Goal: Use online tool/utility: Utilize a website feature to perform a specific function

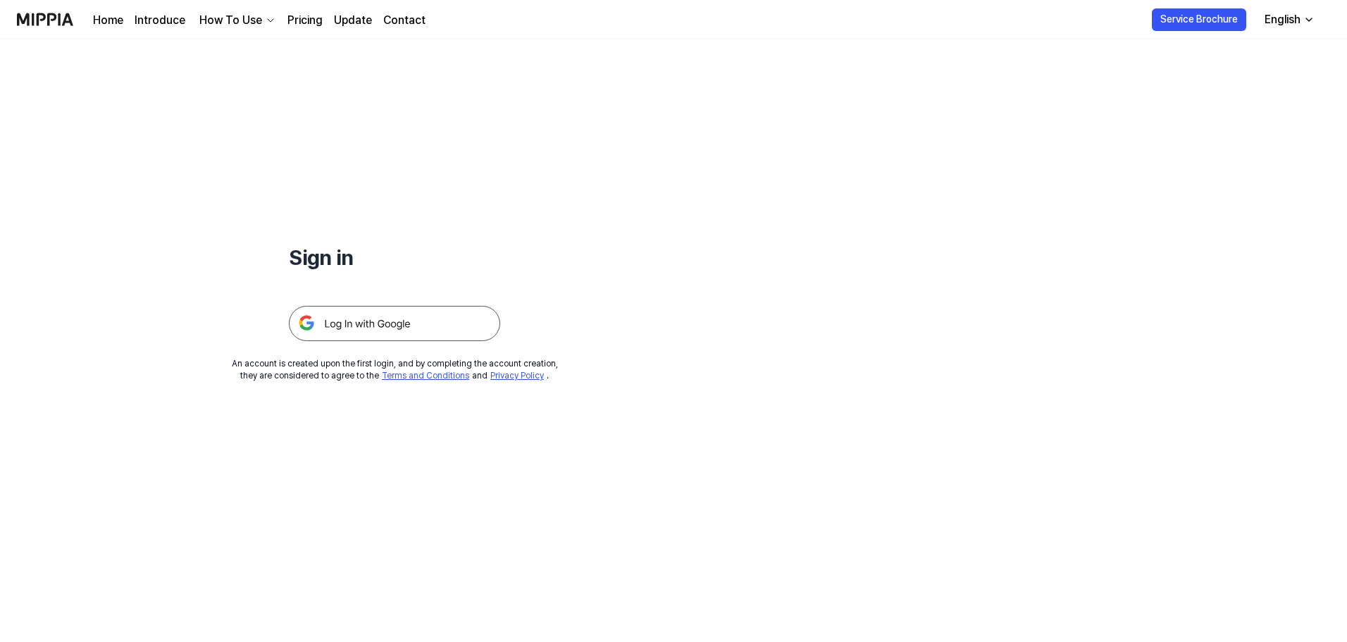
click at [409, 336] on img at bounding box center [394, 323] width 211 height 35
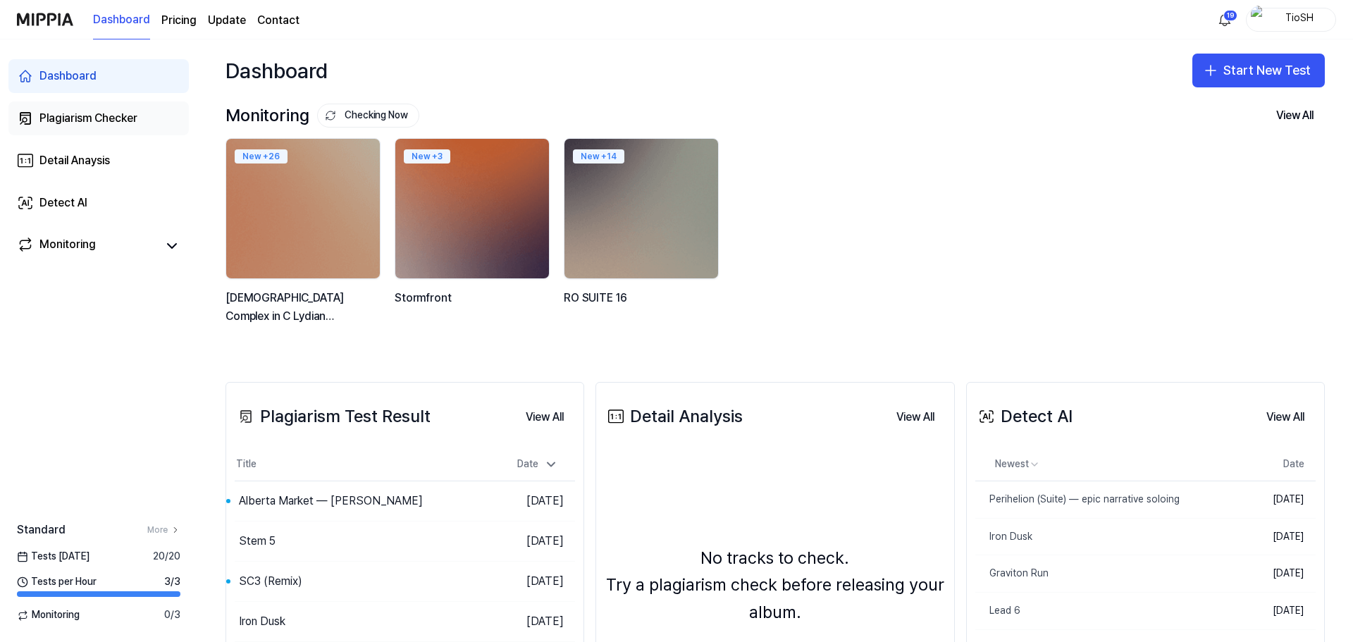
click at [116, 125] on div "Plagiarism Checker" at bounding box center [88, 118] width 98 height 17
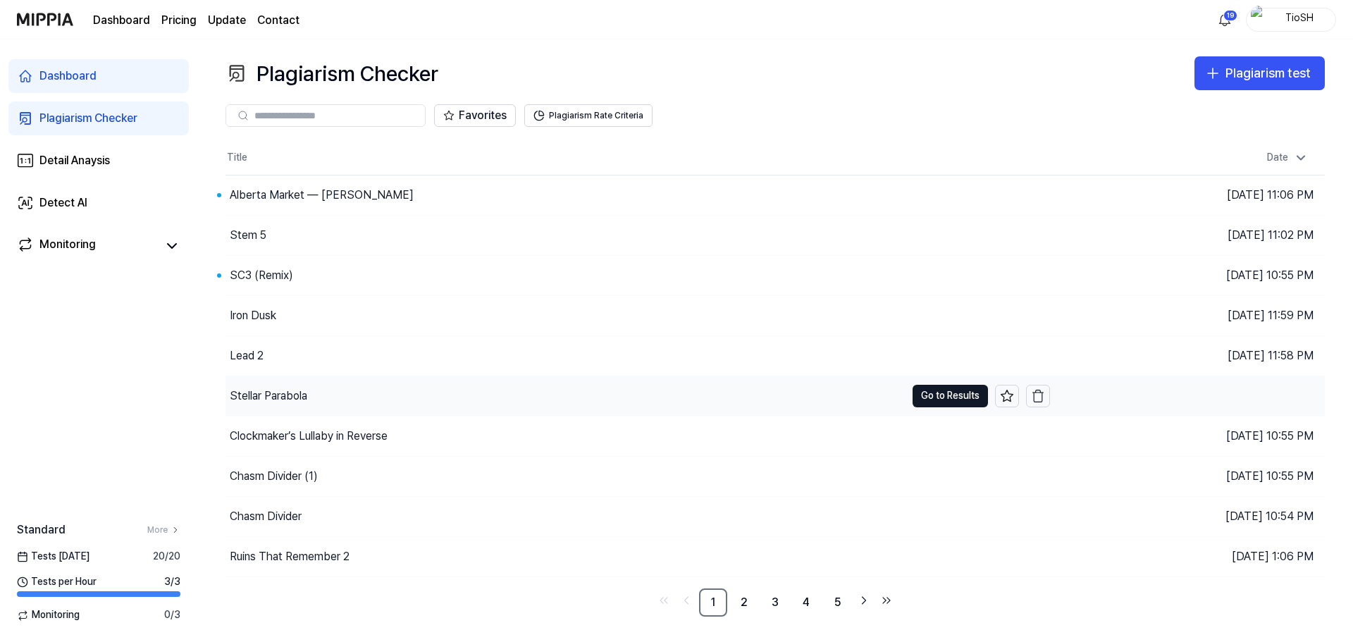
click at [316, 391] on div "Stellar Parabola" at bounding box center [565, 395] width 680 height 39
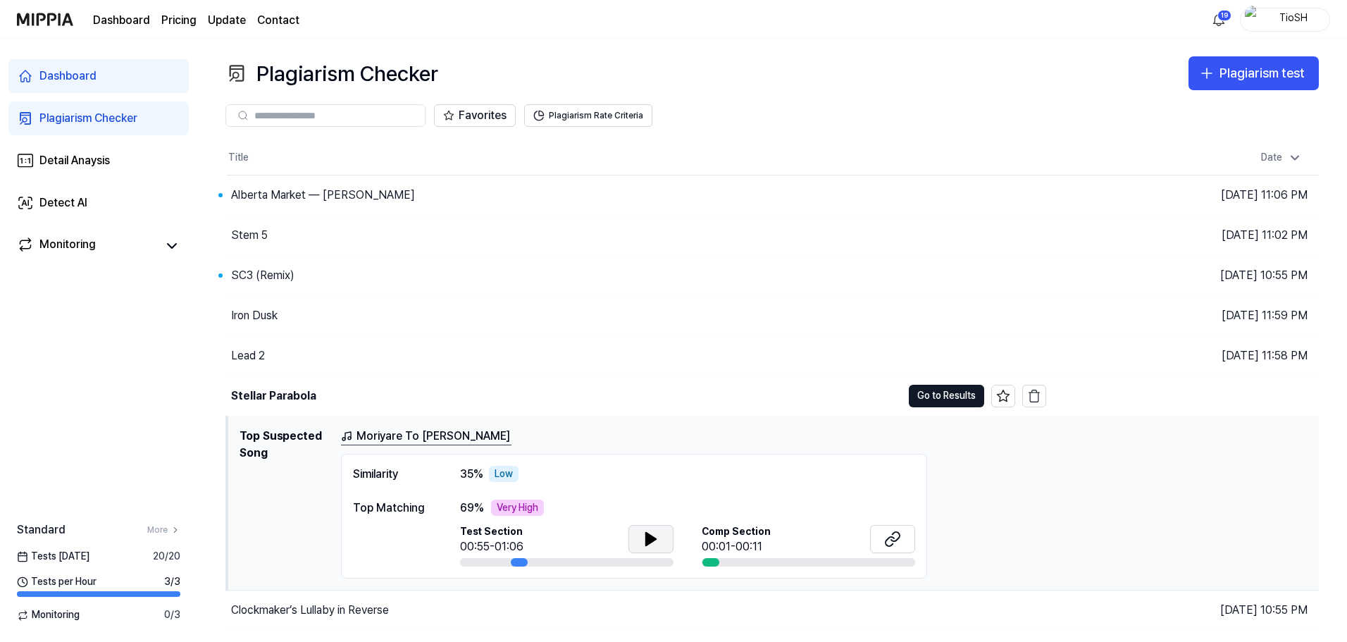
click at [660, 540] on button at bounding box center [651, 539] width 45 height 28
click at [649, 547] on icon at bounding box center [651, 539] width 17 height 17
click at [891, 545] on icon at bounding box center [890, 540] width 8 height 9
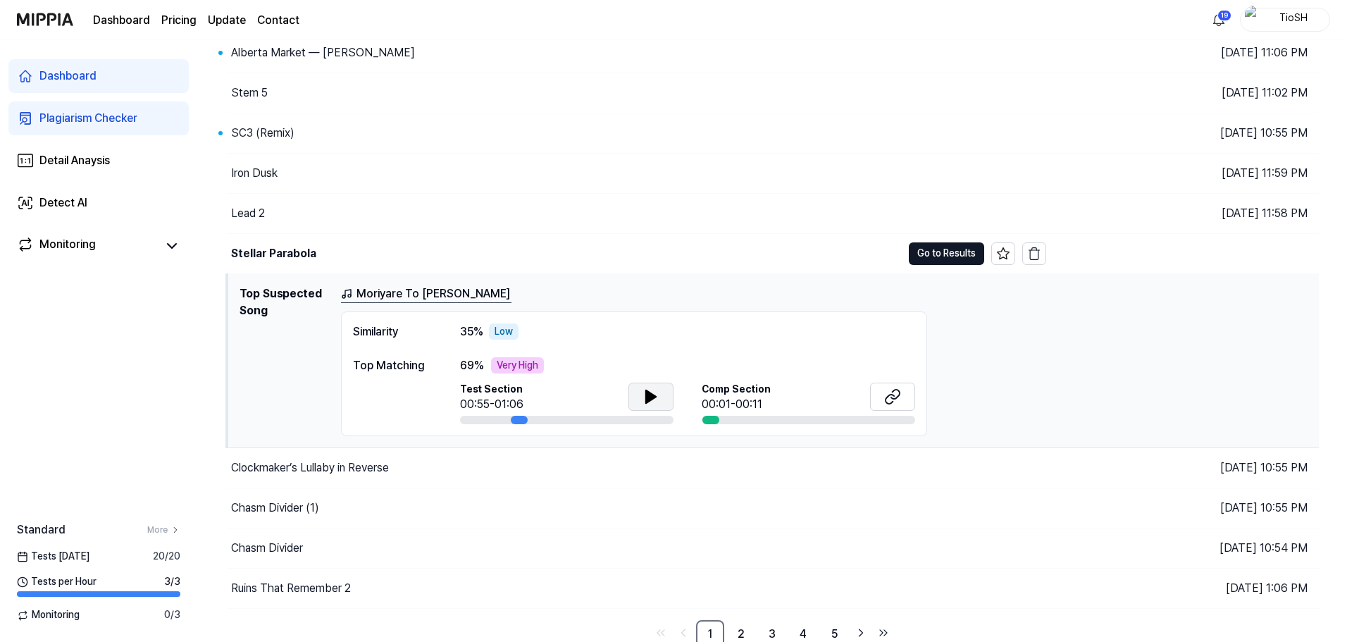
scroll to position [149, 0]
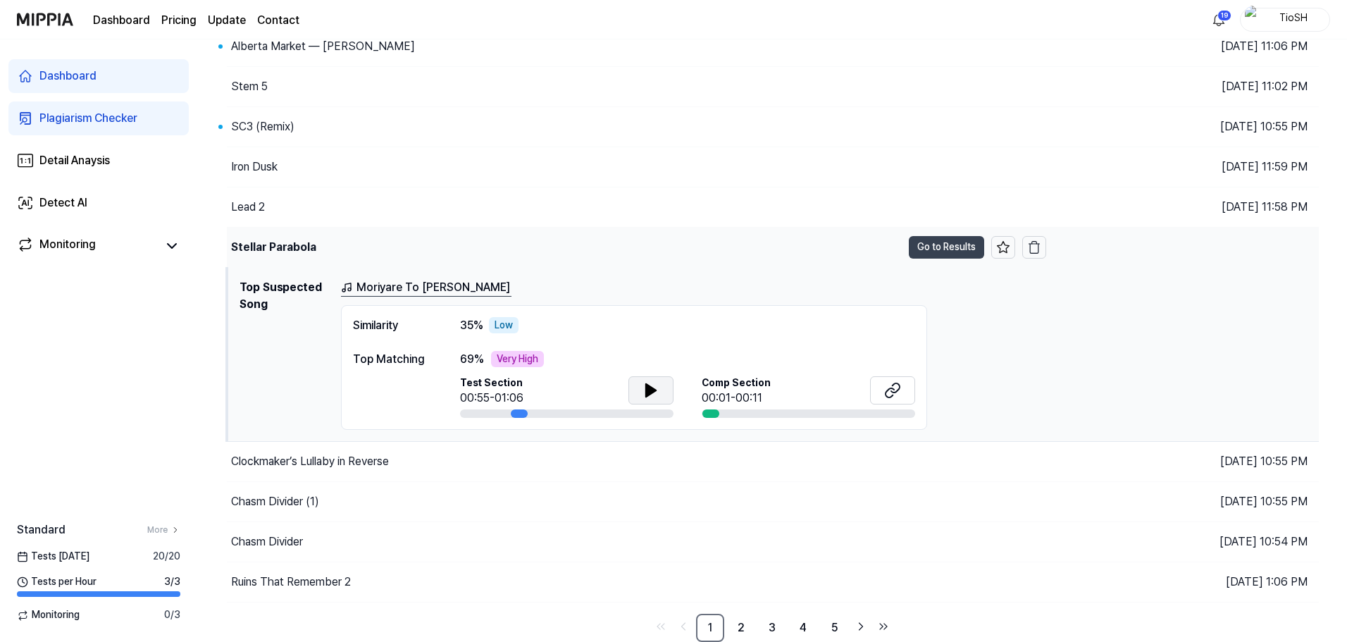
click at [959, 247] on button "Go to Results" at bounding box center [946, 247] width 75 height 23
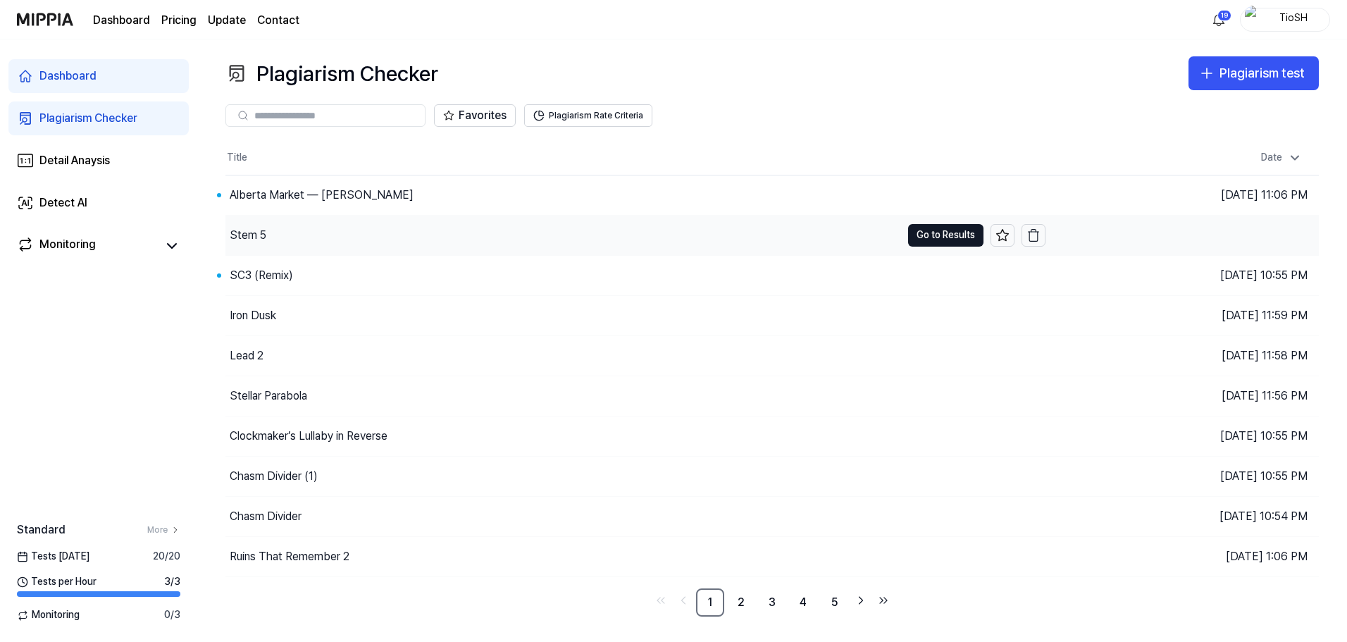
scroll to position [0, 0]
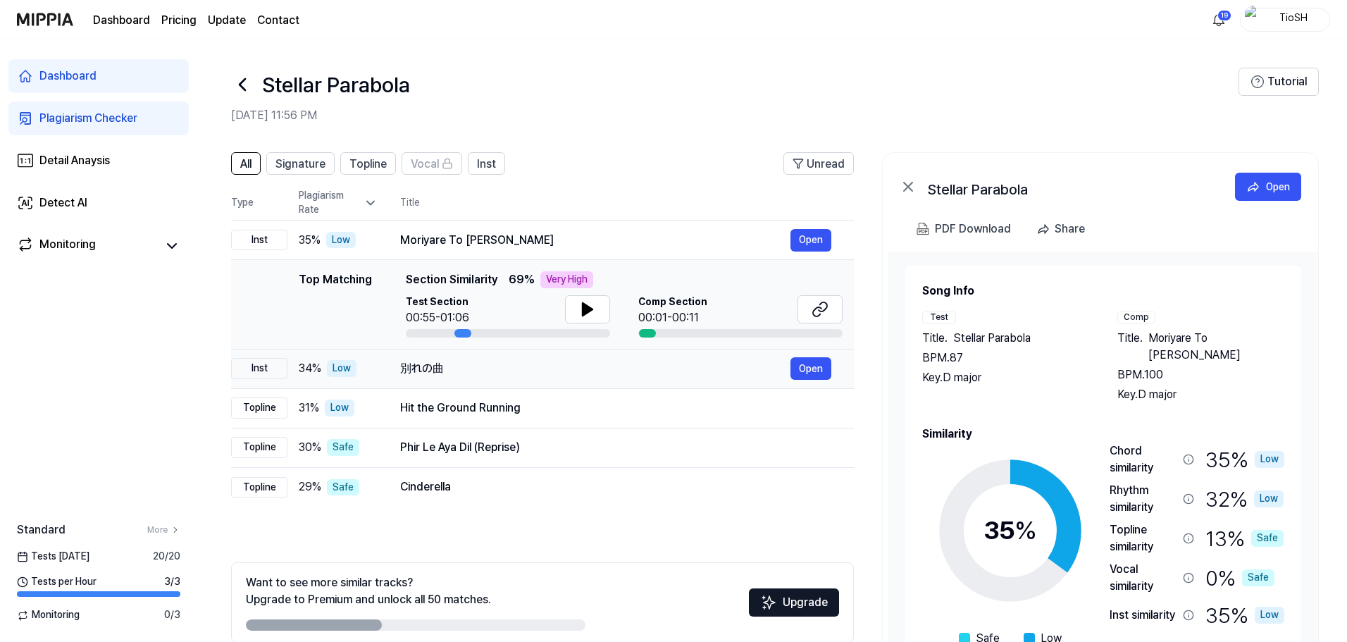
click at [492, 384] on td "別れの曲 Open" at bounding box center [616, 368] width 476 height 39
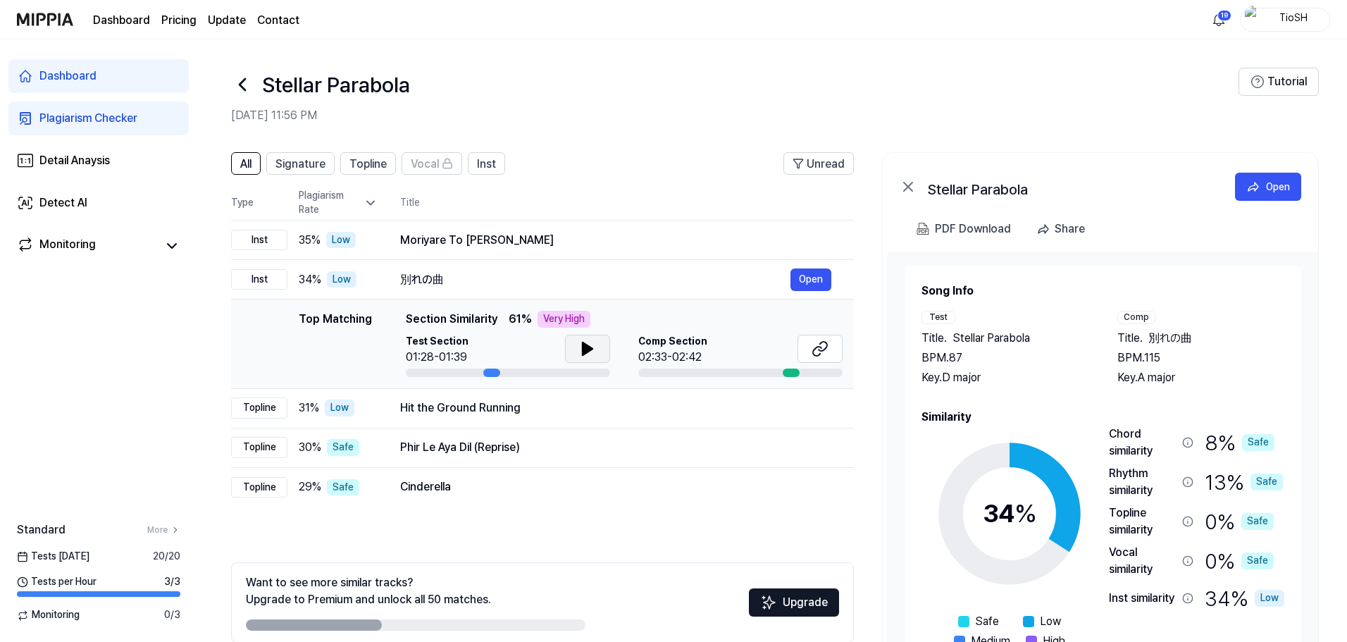
click at [579, 355] on icon at bounding box center [587, 348] width 17 height 17
click at [597, 352] on button at bounding box center [587, 349] width 45 height 28
click at [244, 89] on icon at bounding box center [243, 84] width 6 height 11
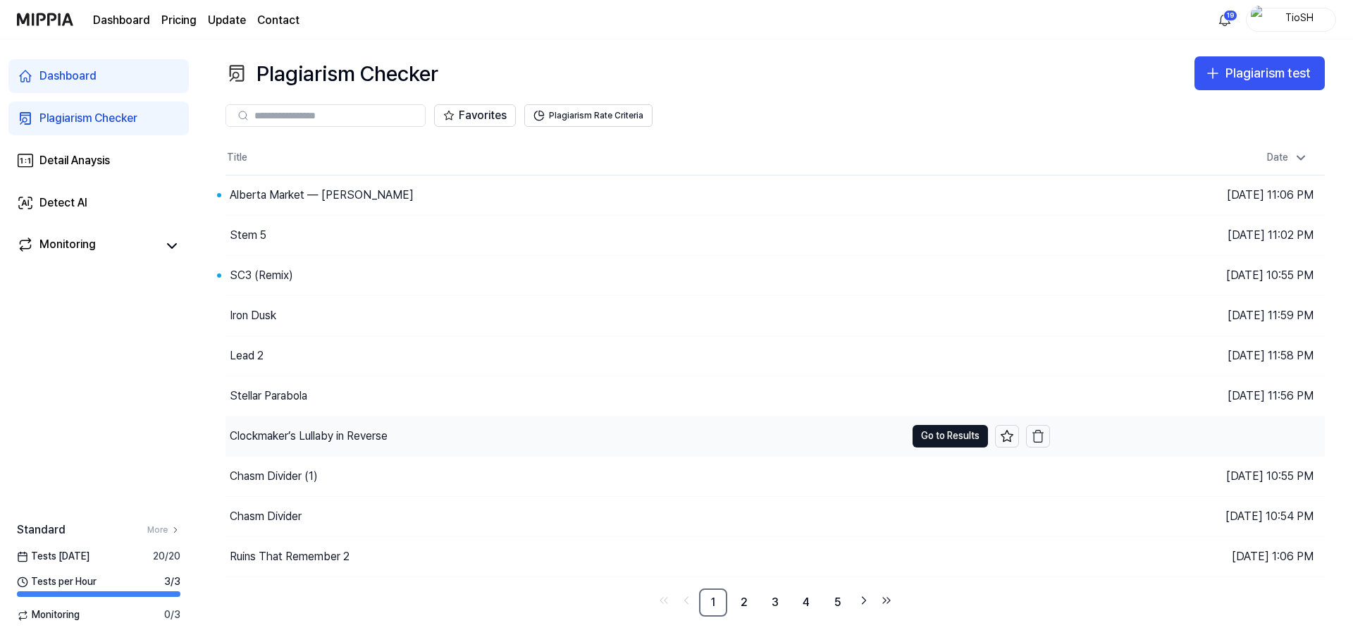
click at [357, 431] on div "Clockmaker’s Lullaby in Reverse" at bounding box center [309, 436] width 158 height 17
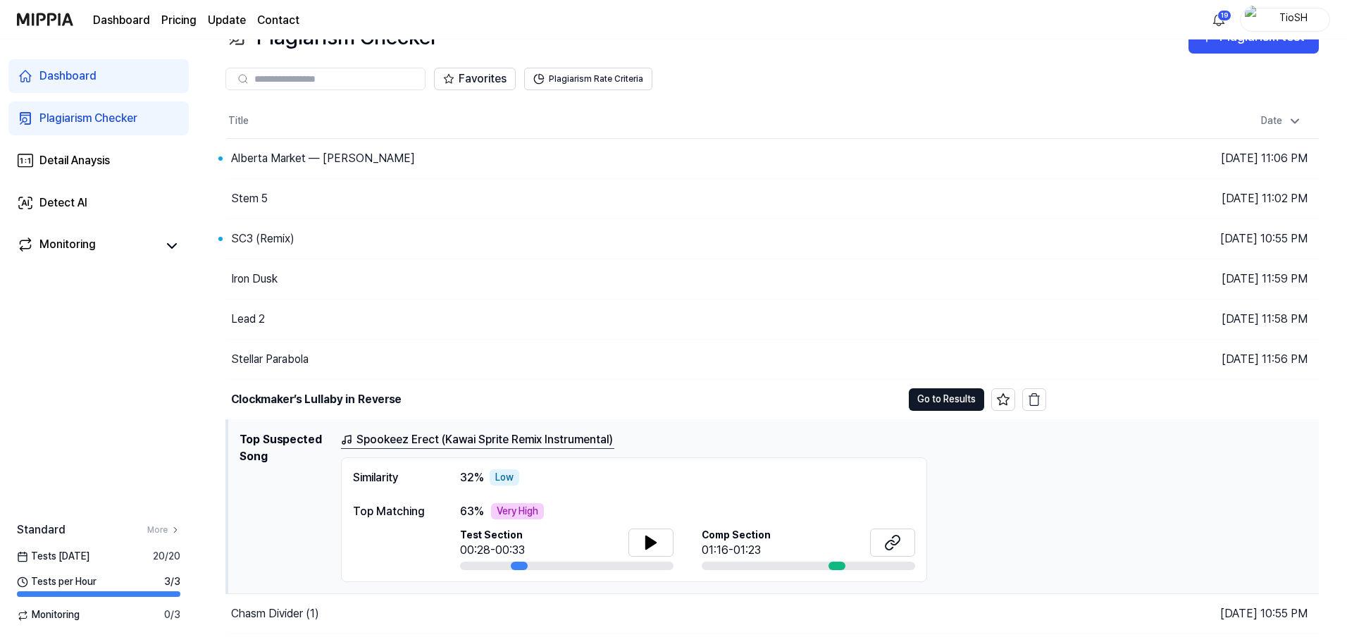
scroll to position [70, 0]
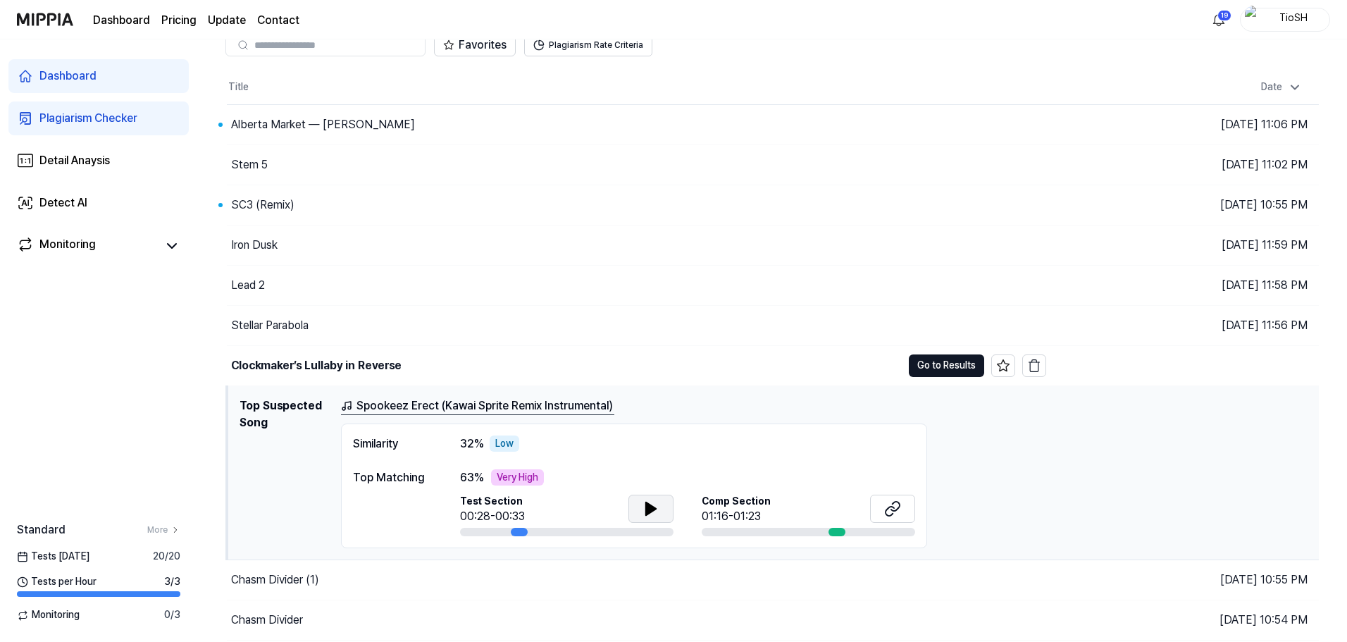
click at [654, 511] on icon at bounding box center [651, 508] width 17 height 17
click at [664, 516] on button at bounding box center [651, 509] width 45 height 28
click at [883, 512] on button at bounding box center [892, 509] width 45 height 28
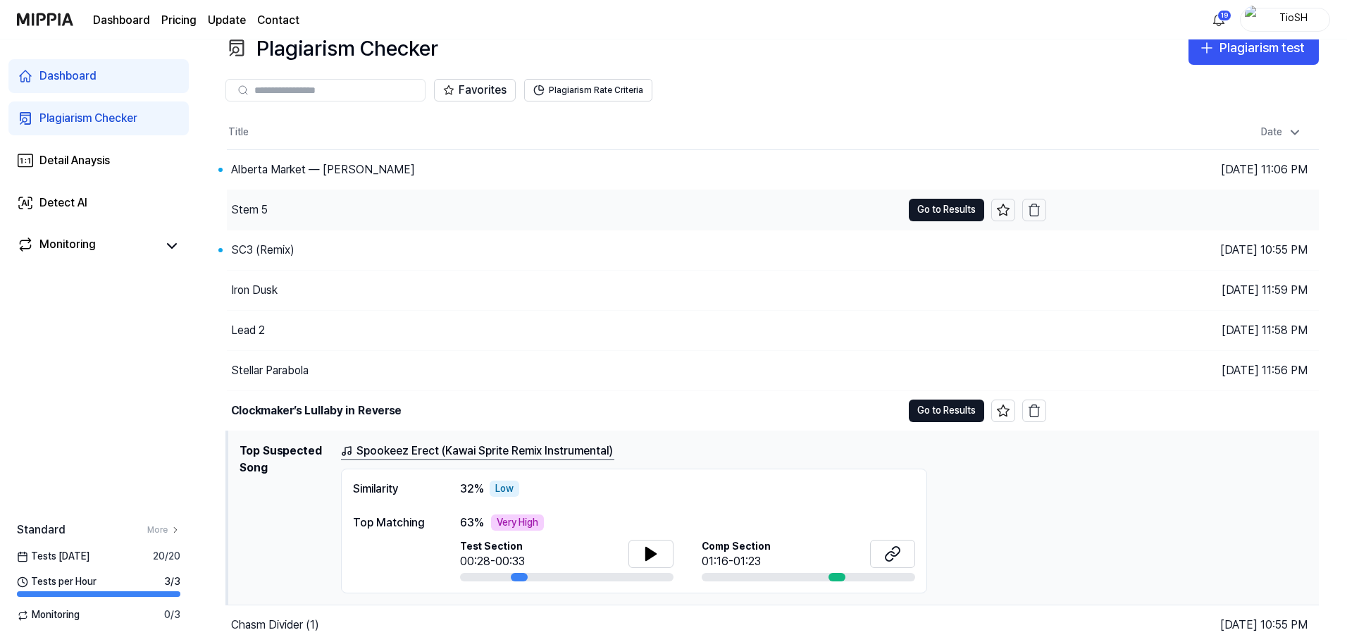
scroll to position [0, 0]
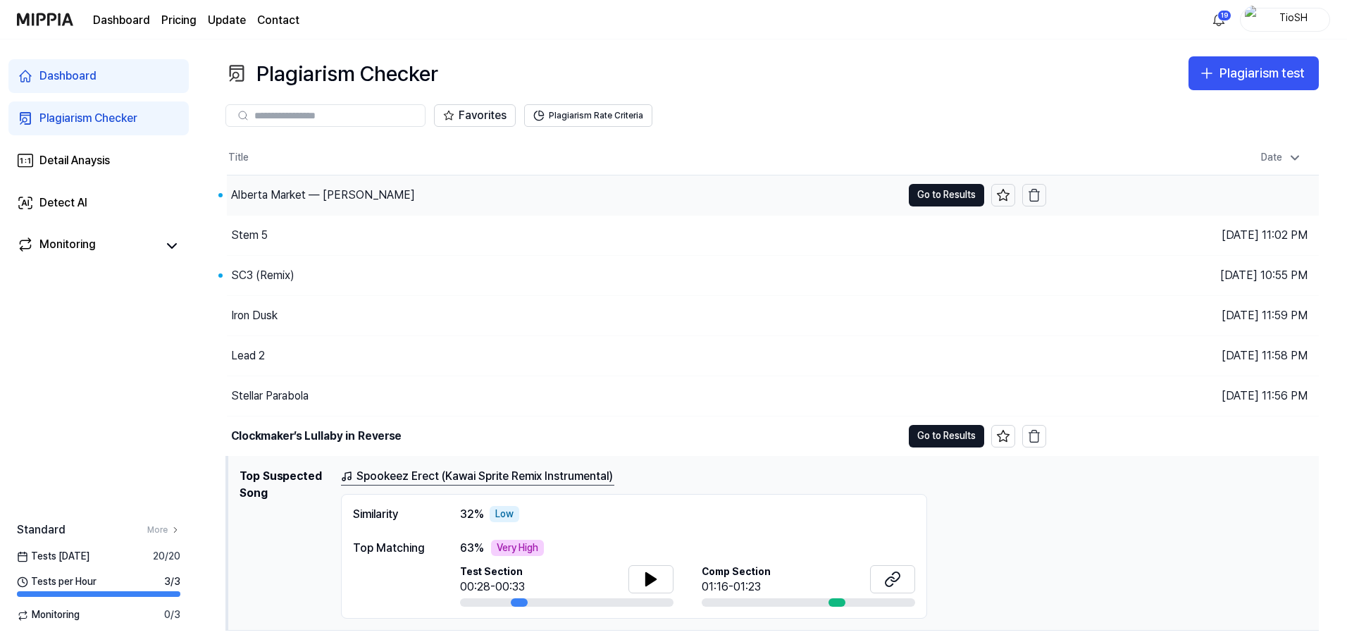
click at [309, 204] on div "Alberta Market — [PERSON_NAME]" at bounding box center [564, 194] width 675 height 39
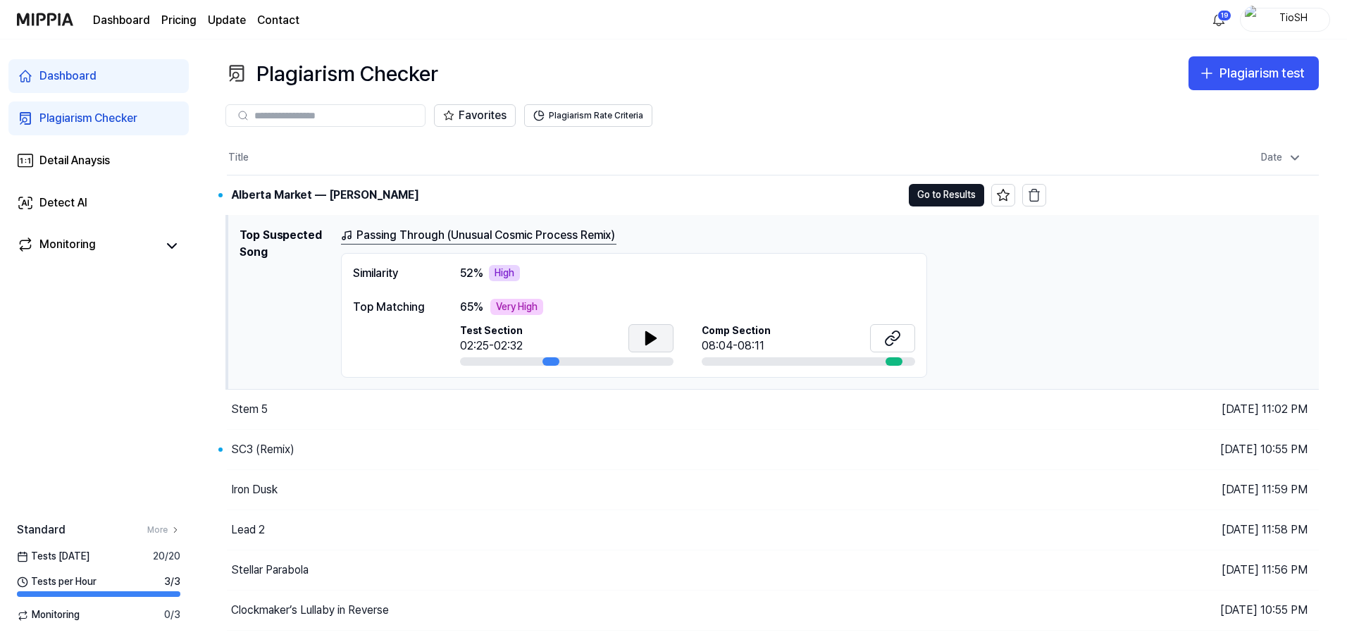
click at [663, 333] on button at bounding box center [651, 338] width 45 height 28
click at [660, 341] on button at bounding box center [651, 338] width 45 height 28
click at [884, 344] on button at bounding box center [892, 338] width 45 height 28
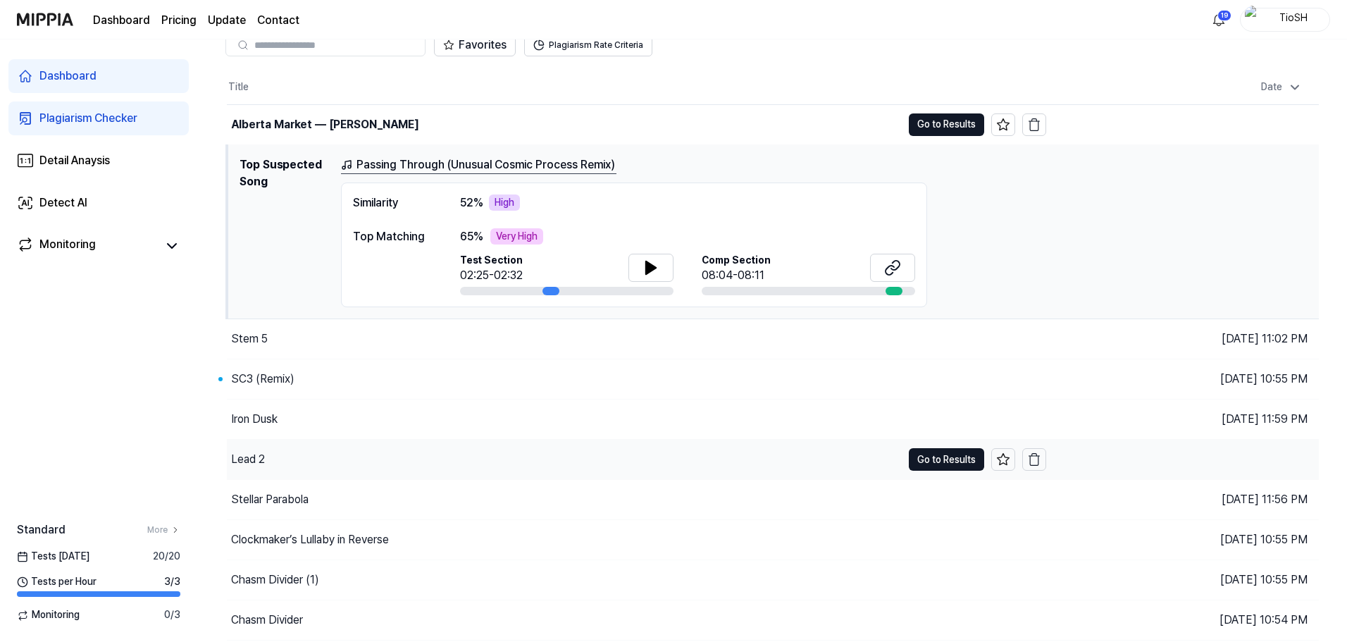
click at [462, 373] on div "SC3 (Remix)" at bounding box center [636, 378] width 819 height 39
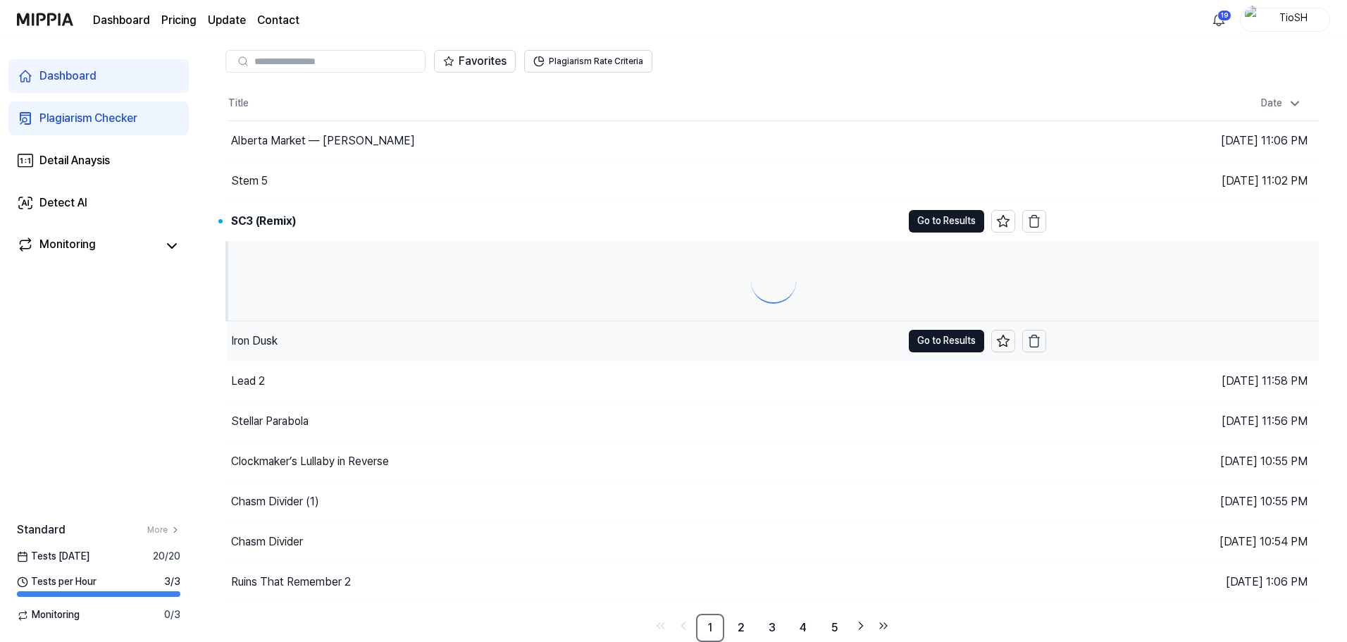
scroll to position [70, 0]
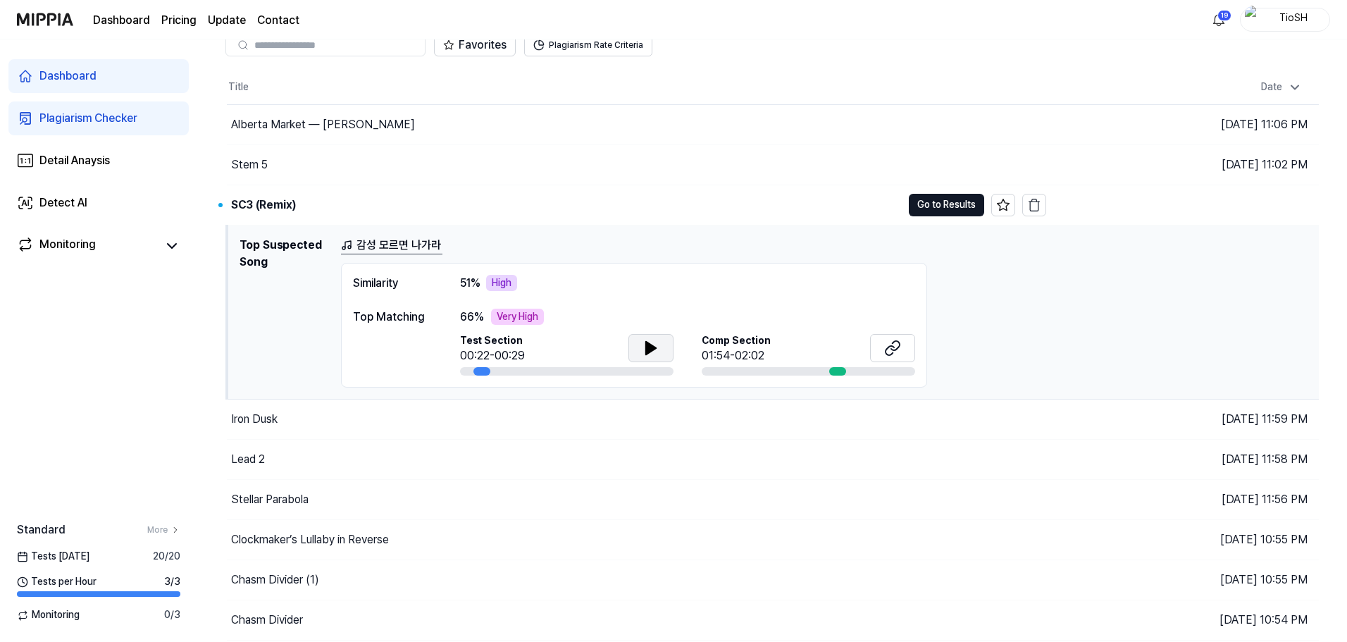
click at [644, 352] on icon at bounding box center [651, 348] width 17 height 17
click at [648, 354] on icon at bounding box center [651, 348] width 17 height 17
click at [525, 407] on div "Iron Dusk" at bounding box center [564, 419] width 675 height 39
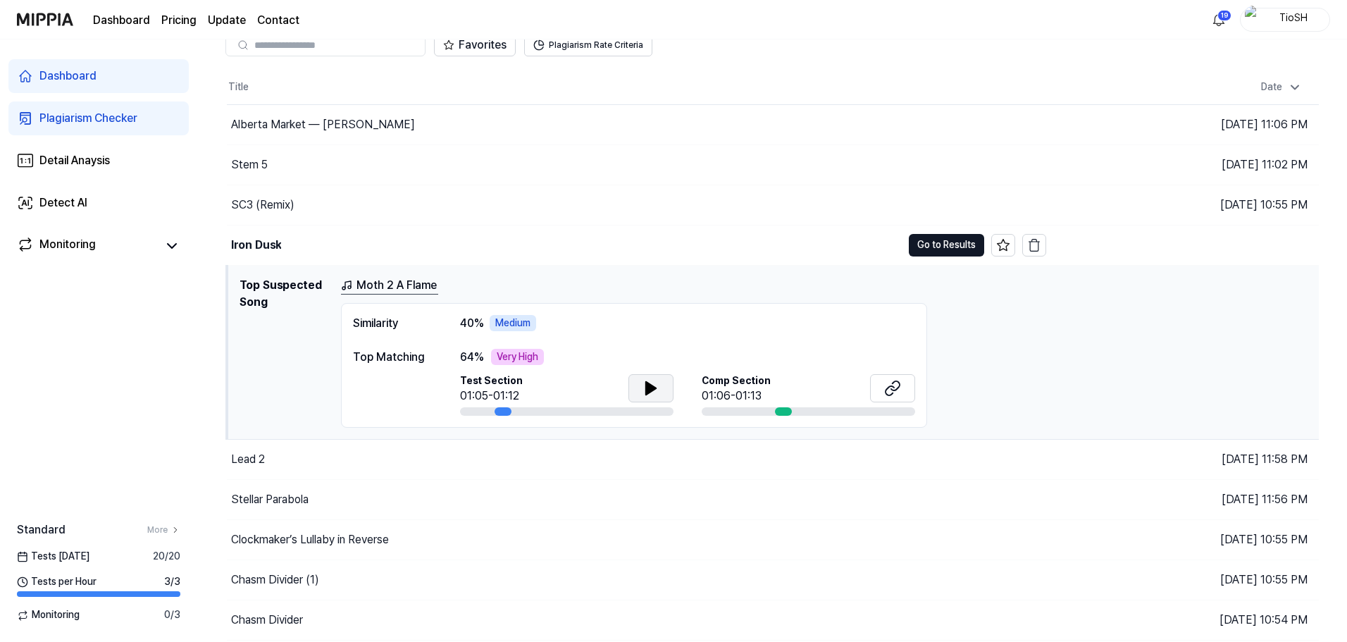
click at [667, 393] on button at bounding box center [651, 388] width 45 height 28
click at [169, 531] on link "More" at bounding box center [163, 530] width 33 height 12
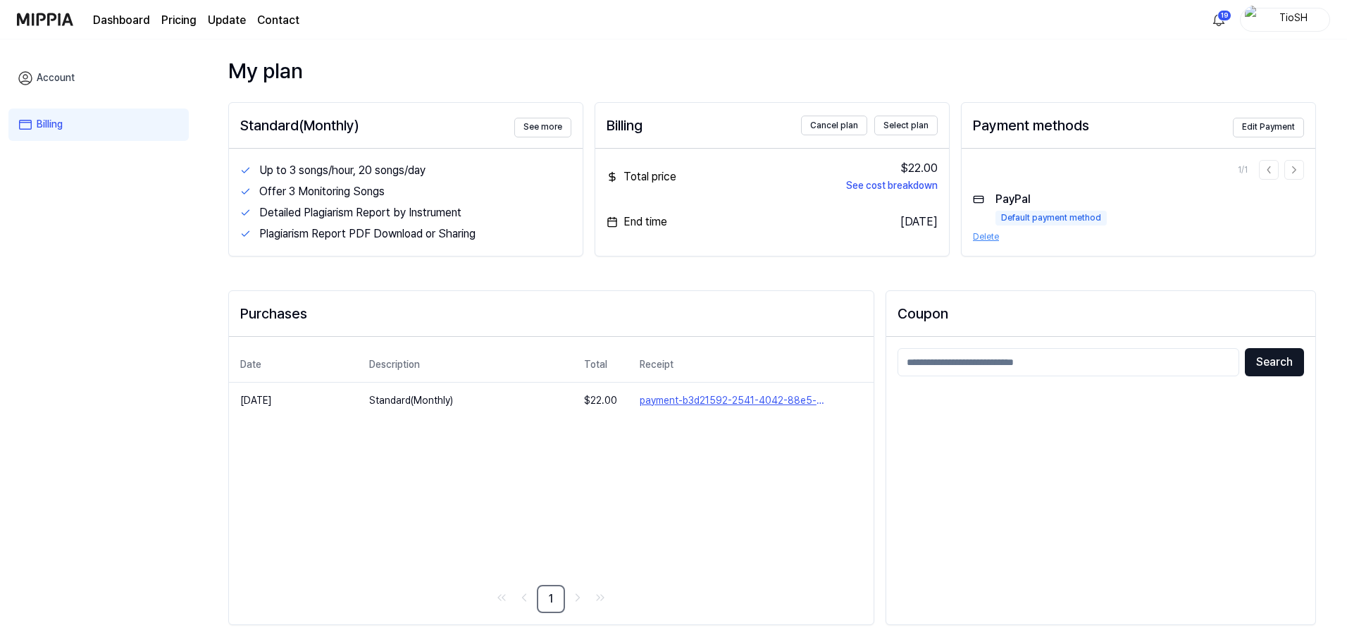
click at [60, 11] on img at bounding box center [45, 19] width 56 height 39
click at [62, 17] on img at bounding box center [45, 19] width 56 height 39
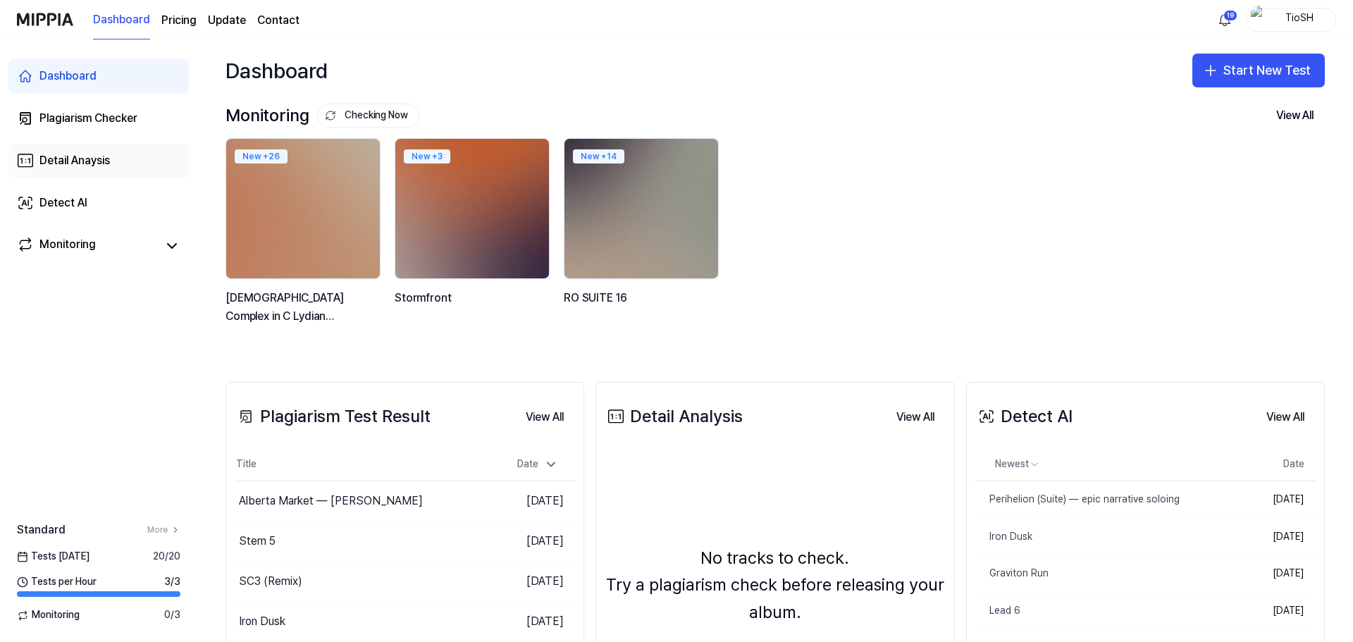
click at [97, 173] on link "Detail Anaysis" at bounding box center [98, 161] width 180 height 34
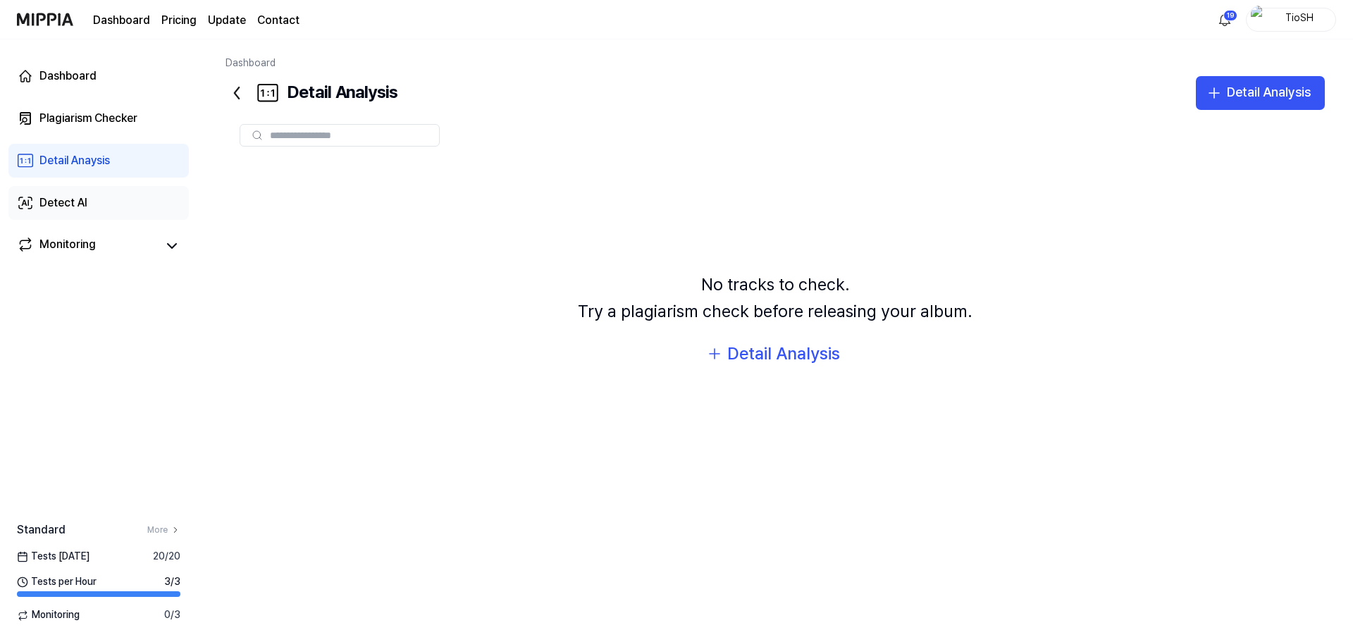
click at [82, 204] on div "Detect AI" at bounding box center [63, 202] width 48 height 17
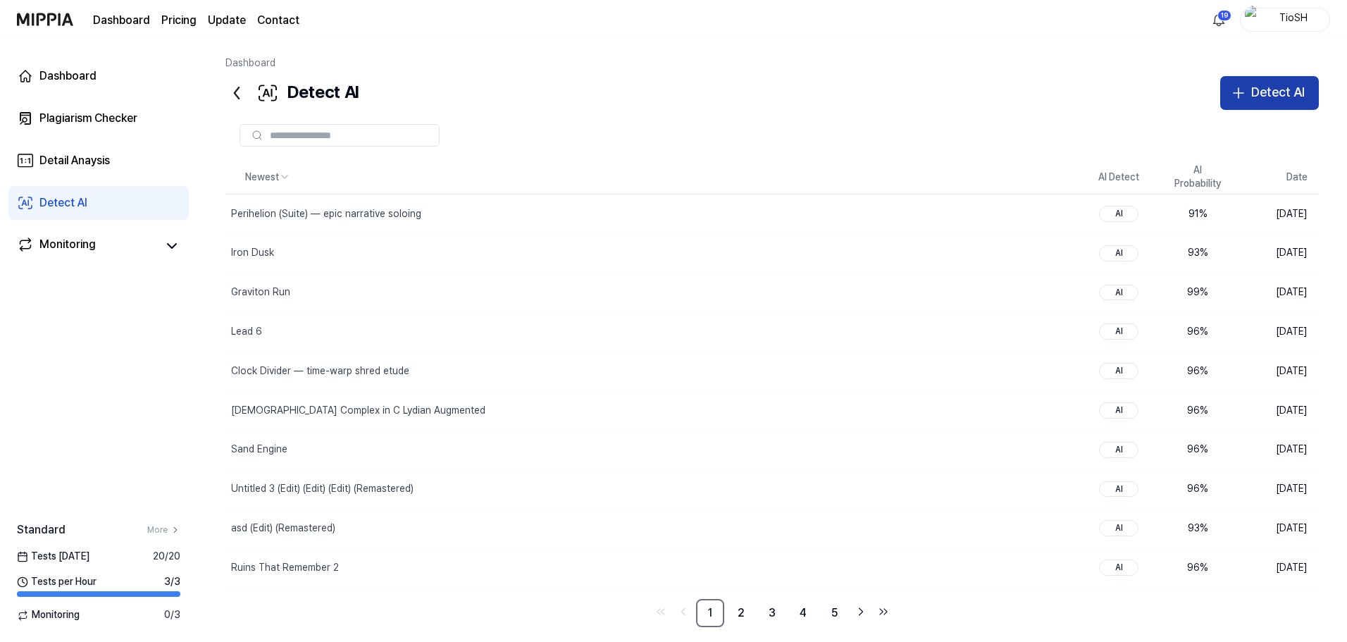
click at [1294, 99] on div "Detect AI" at bounding box center [1278, 92] width 54 height 20
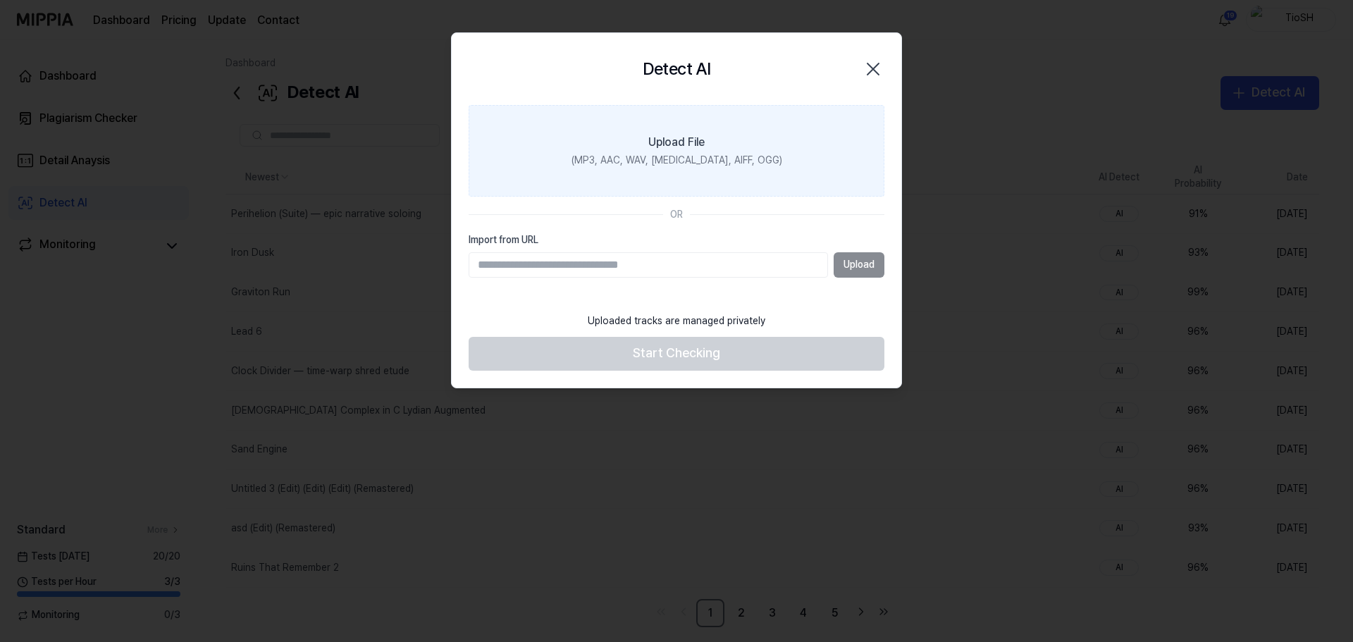
click at [800, 168] on label "Upload File (MP3, AAC, WAV, [MEDICAL_DATA], AIFF, OGG)" at bounding box center [677, 151] width 416 height 92
click at [0, 0] on input "Upload File (MP3, AAC, WAV, [MEDICAL_DATA], AIFF, OGG)" at bounding box center [0, 0] width 0 height 0
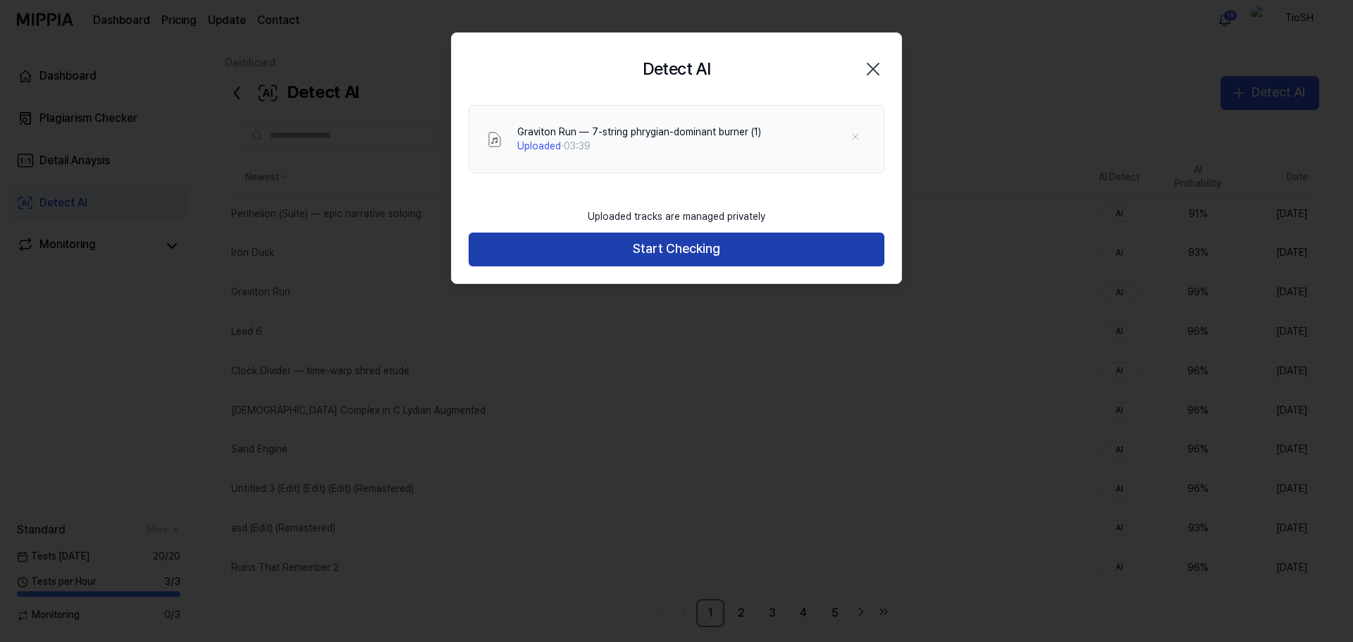
click at [712, 236] on button "Start Checking" at bounding box center [677, 250] width 416 height 34
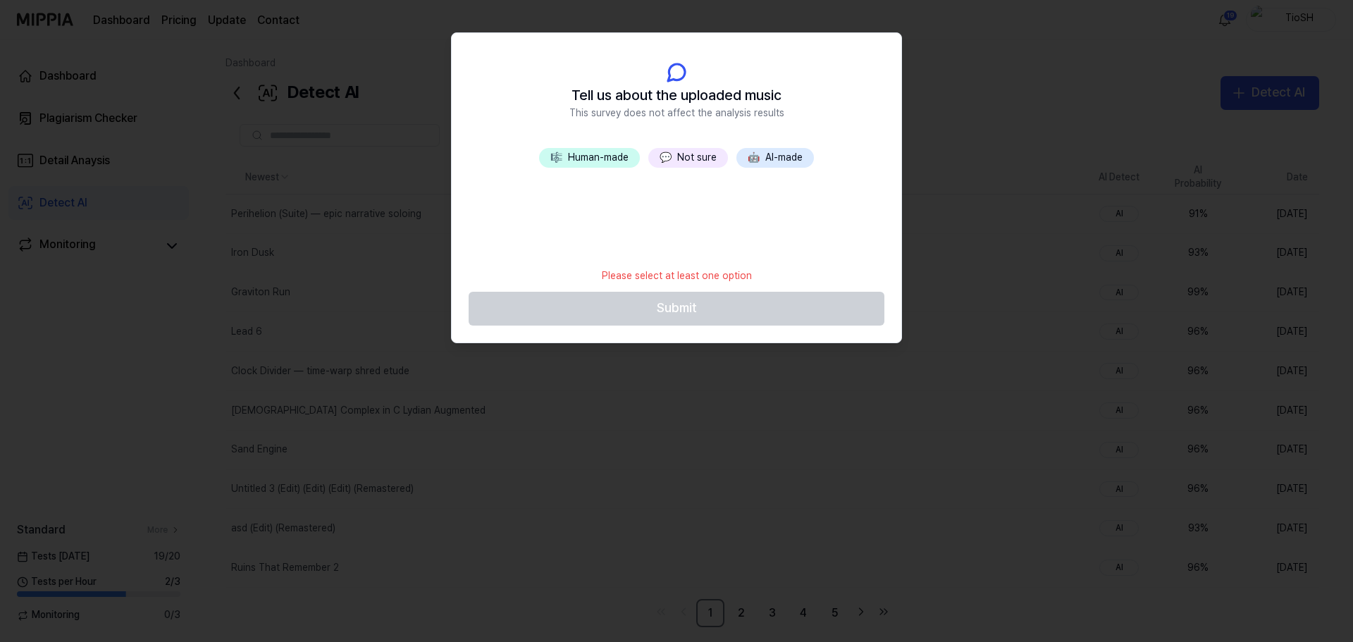
click at [790, 158] on button "🤖 AI-made" at bounding box center [775, 158] width 78 height 20
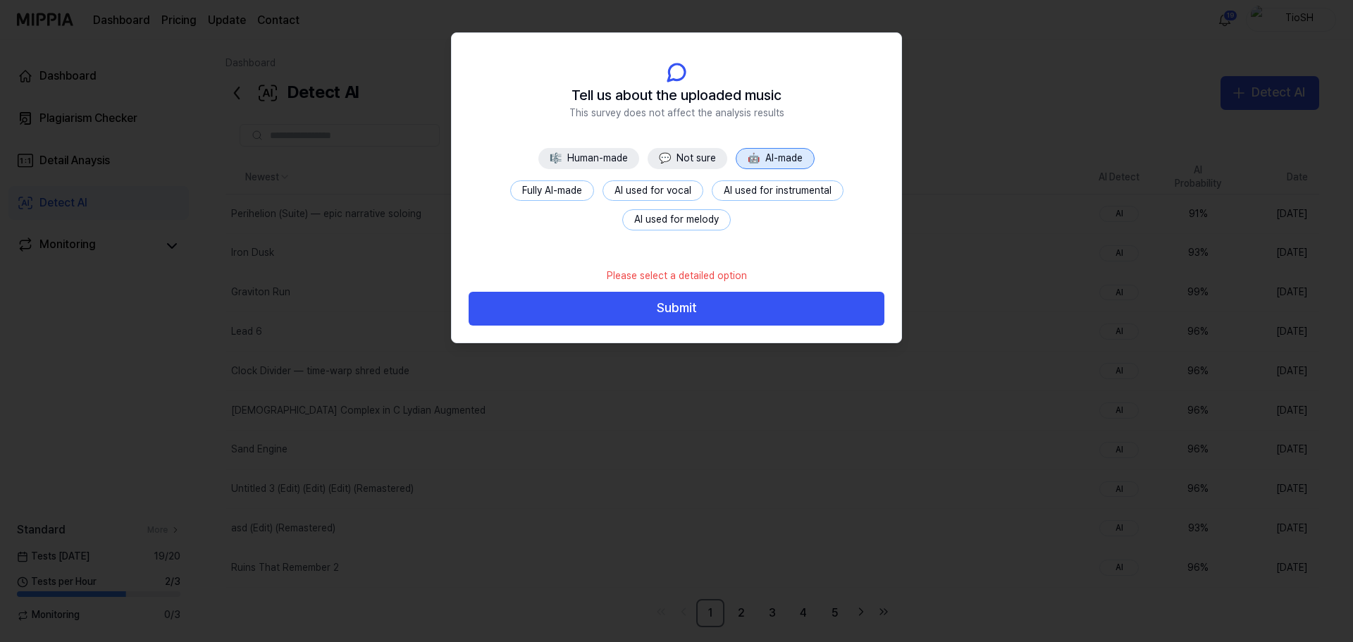
click at [528, 197] on button "Fully AI-made" at bounding box center [552, 190] width 84 height 21
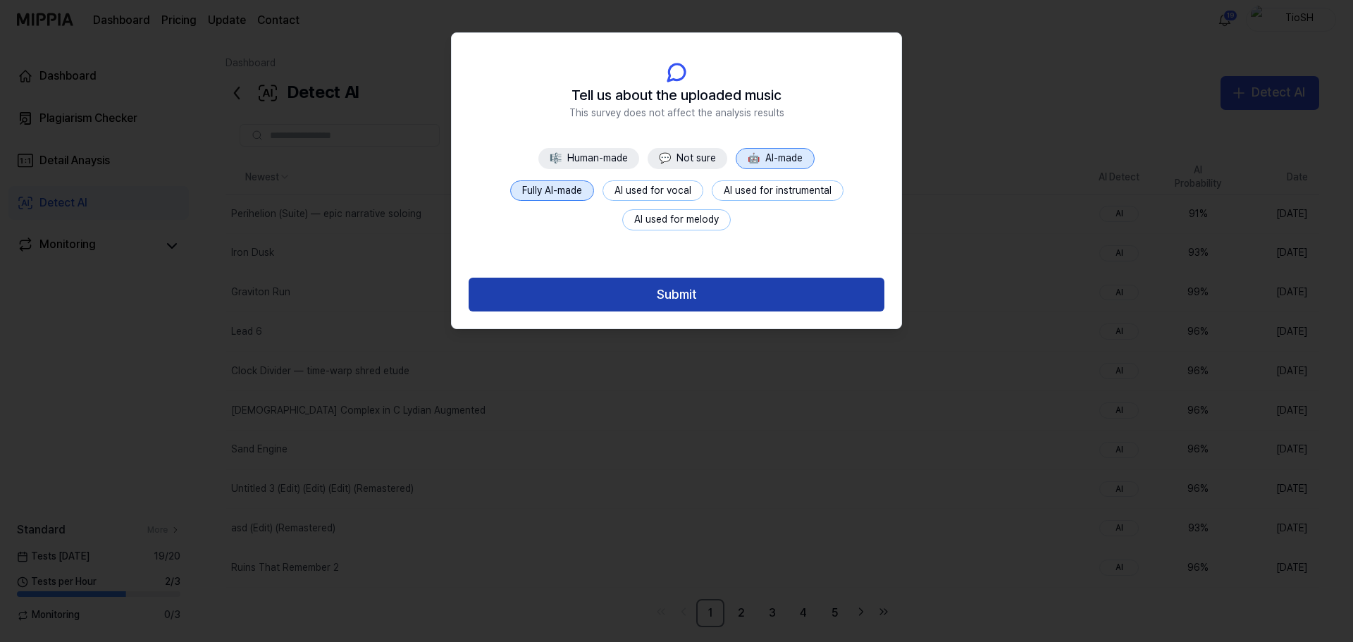
click at [627, 307] on button "Submit" at bounding box center [677, 295] width 416 height 34
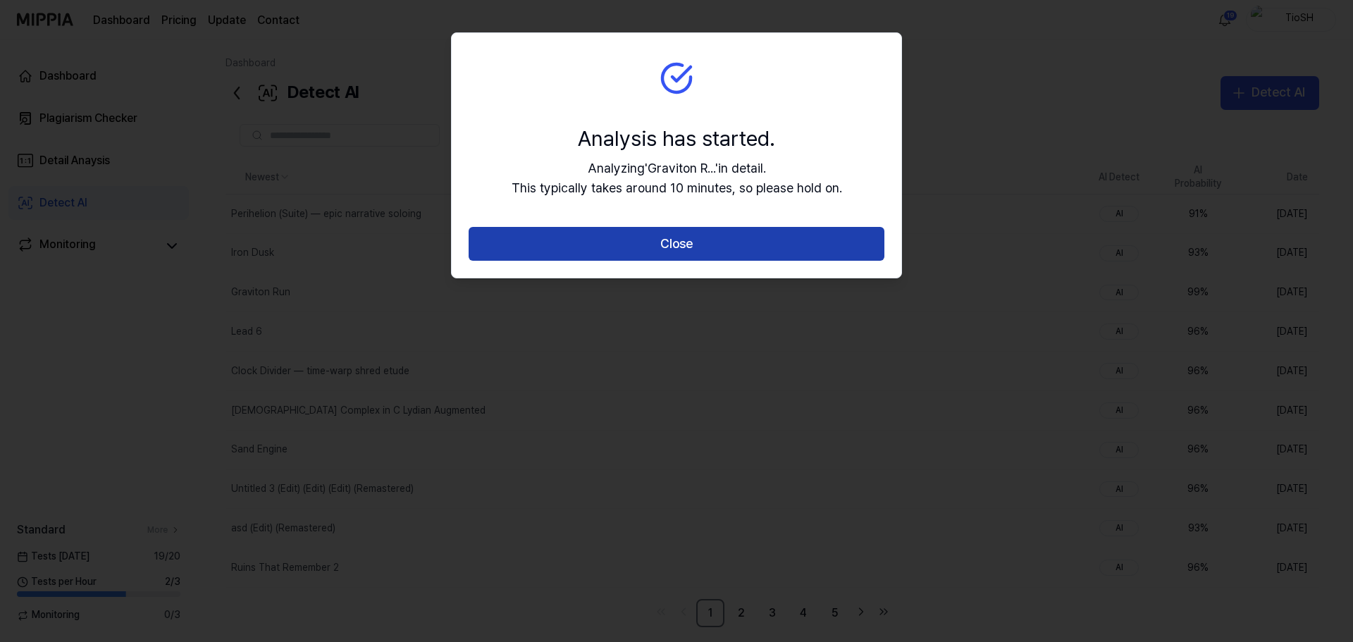
click at [658, 242] on button "Close" at bounding box center [677, 244] width 416 height 34
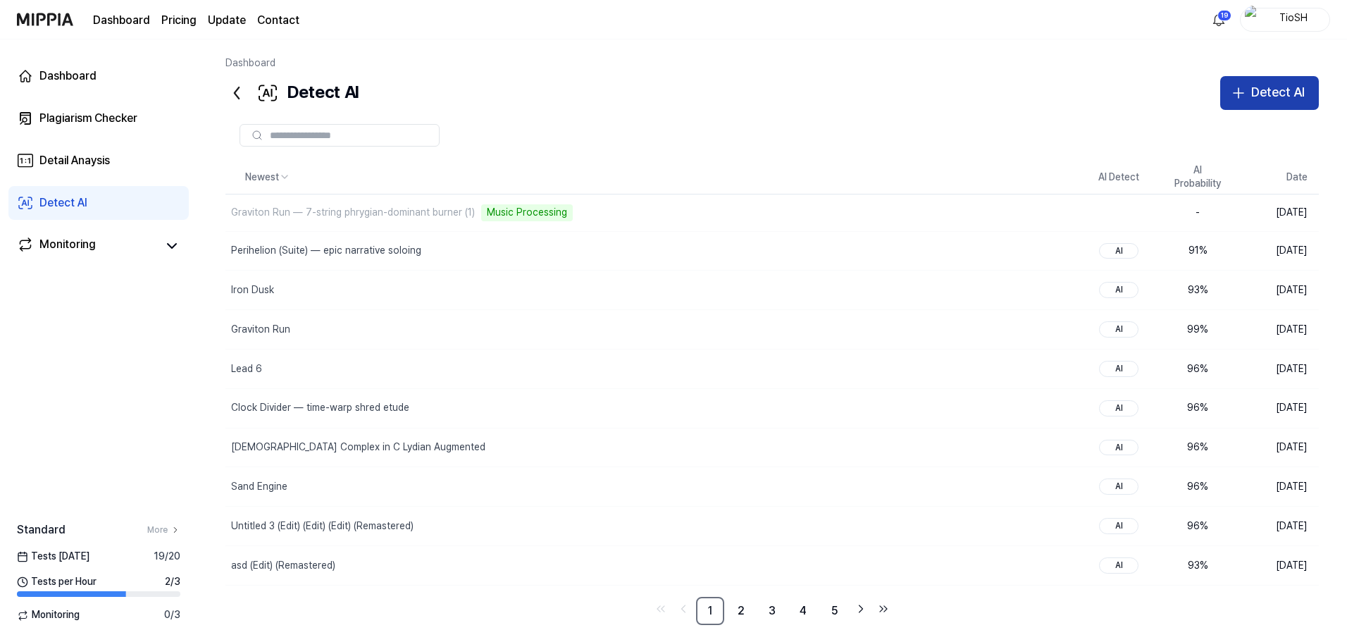
click at [1239, 94] on icon "button" at bounding box center [1238, 93] width 17 height 17
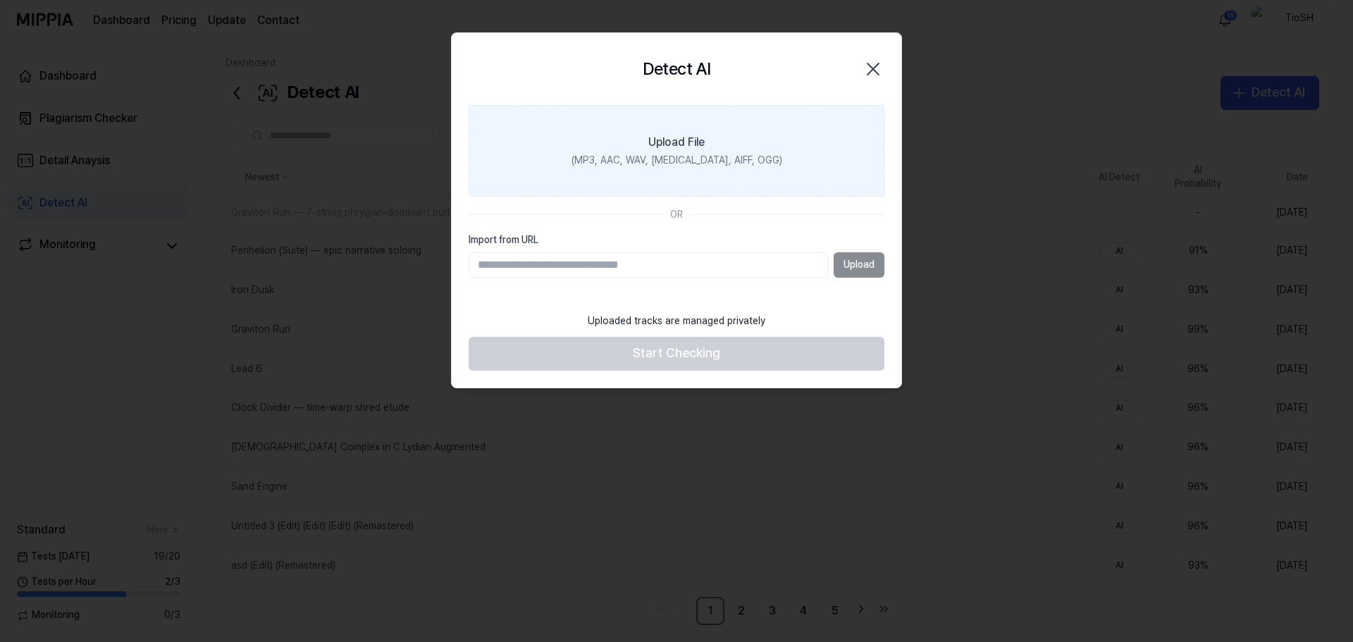
click at [720, 160] on div "(MP3, AAC, WAV, [MEDICAL_DATA], AIFF, OGG)" at bounding box center [676, 161] width 211 height 14
click at [0, 0] on input "Upload File (MP3, AAC, WAV, [MEDICAL_DATA], AIFF, OGG)" at bounding box center [0, 0] width 0 height 0
click at [647, 136] on label "Upload File (MP3, AAC, WAV, [MEDICAL_DATA], AIFF, OGG)" at bounding box center [677, 151] width 416 height 92
click at [0, 0] on input "Upload File (MP3, AAC, WAV, [MEDICAL_DATA], AIFF, OGG)" at bounding box center [0, 0] width 0 height 0
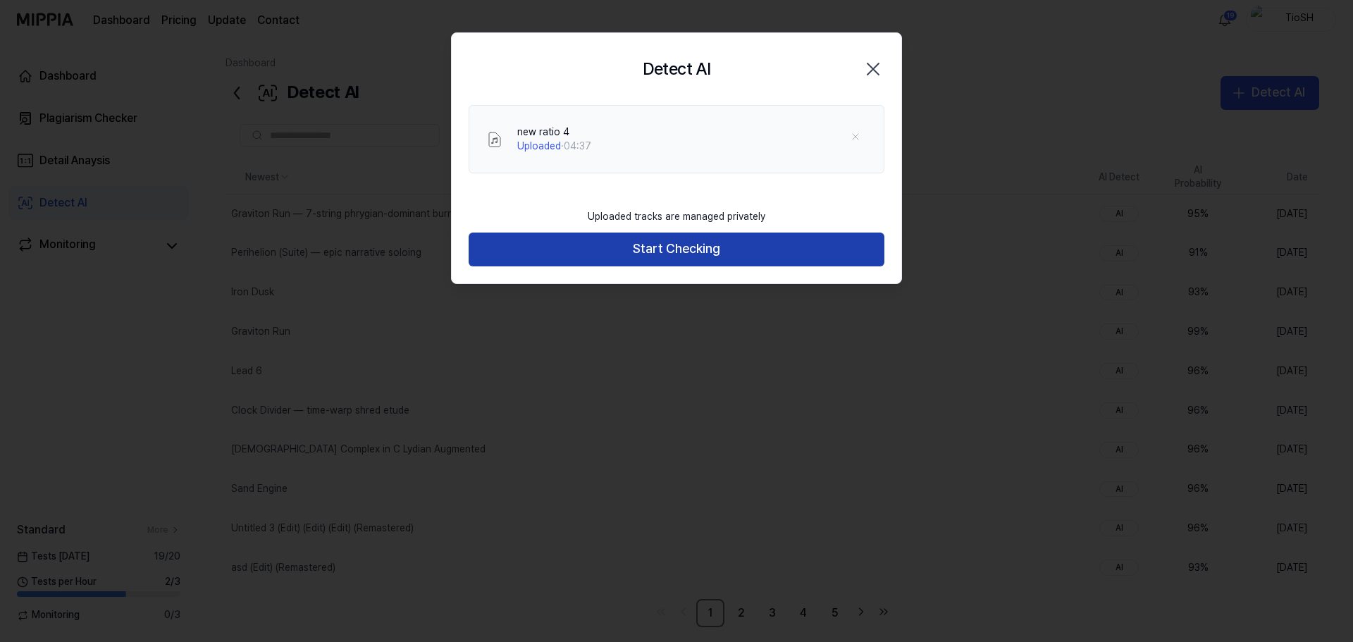
click at [531, 245] on button "Start Checking" at bounding box center [677, 250] width 416 height 34
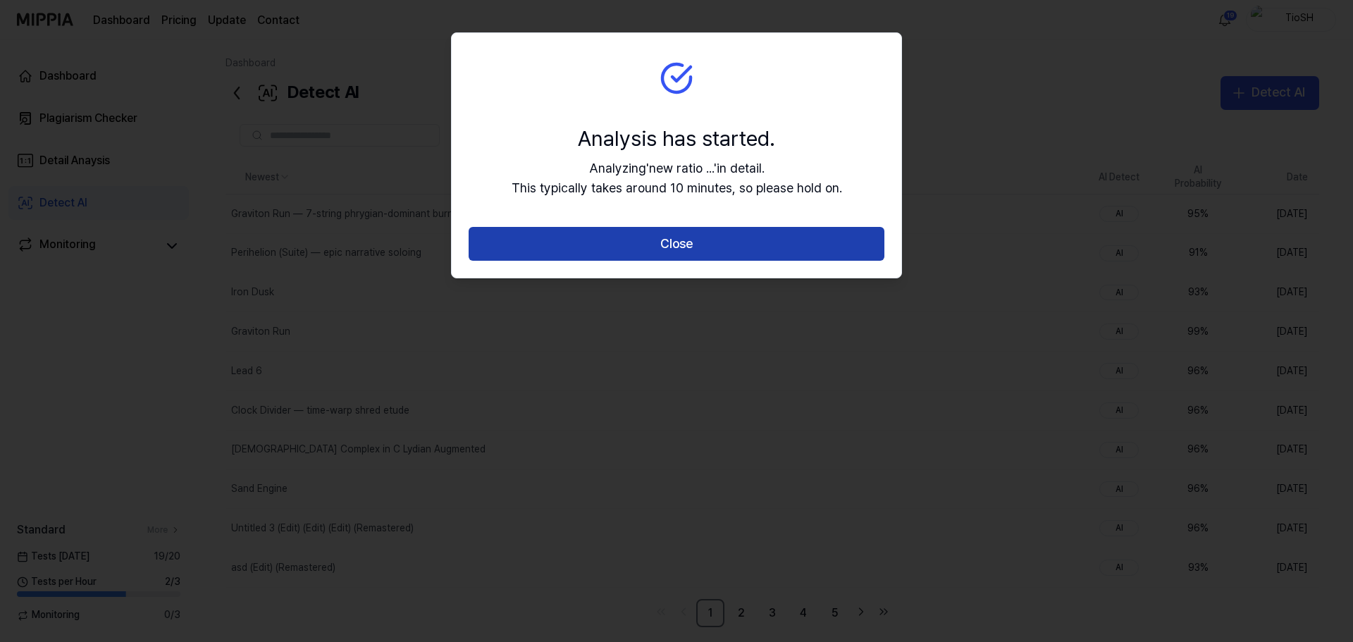
click at [602, 240] on button "Close" at bounding box center [677, 244] width 416 height 34
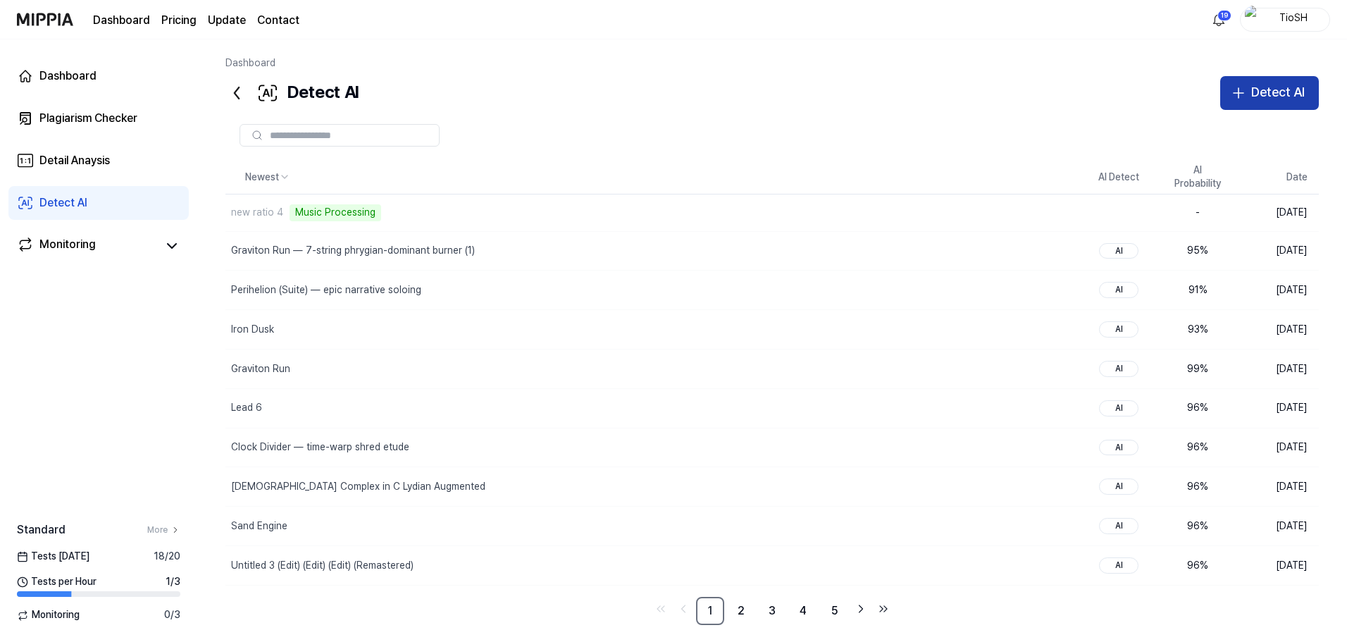
click at [1239, 105] on button "Detect AI" at bounding box center [1269, 93] width 99 height 34
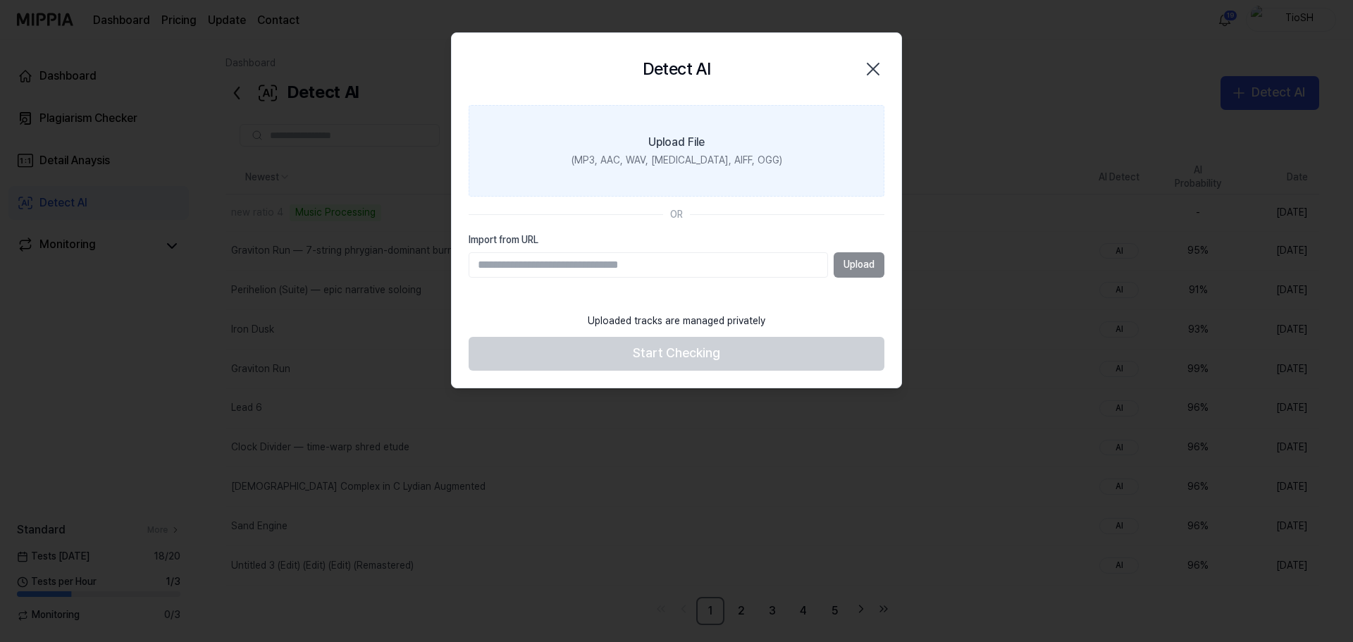
click at [698, 183] on label "Upload File (MP3, AAC, WAV, [MEDICAL_DATA], AIFF, OGG)" at bounding box center [677, 151] width 416 height 92
click at [0, 0] on input "Upload File (MP3, AAC, WAV, [MEDICAL_DATA], AIFF, OGG)" at bounding box center [0, 0] width 0 height 0
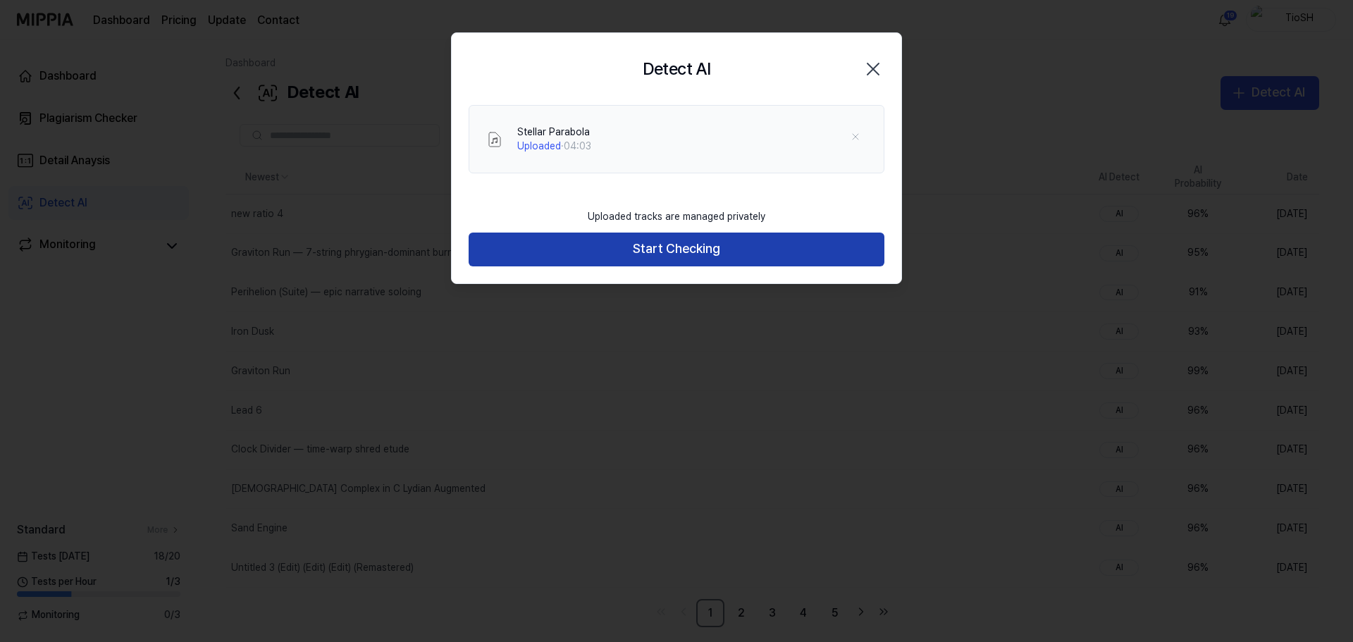
click at [722, 247] on button "Start Checking" at bounding box center [677, 250] width 416 height 34
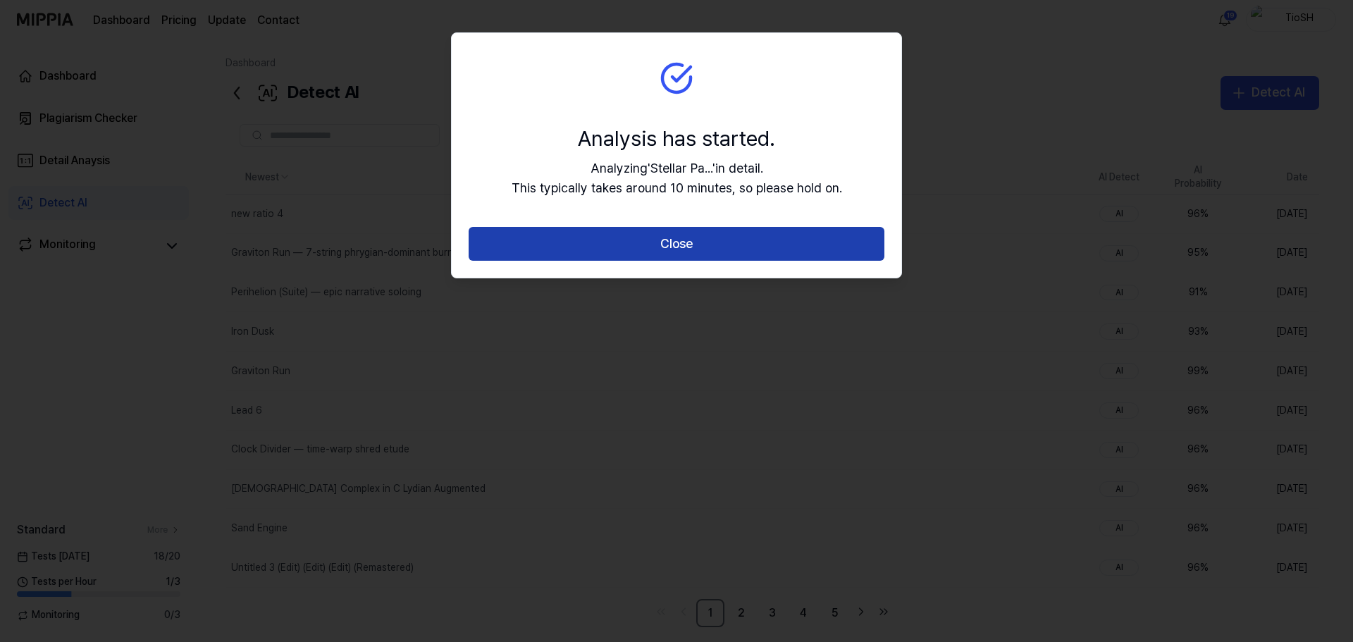
click at [720, 227] on button "Close" at bounding box center [677, 244] width 416 height 34
